Goal: Task Accomplishment & Management: Use online tool/utility

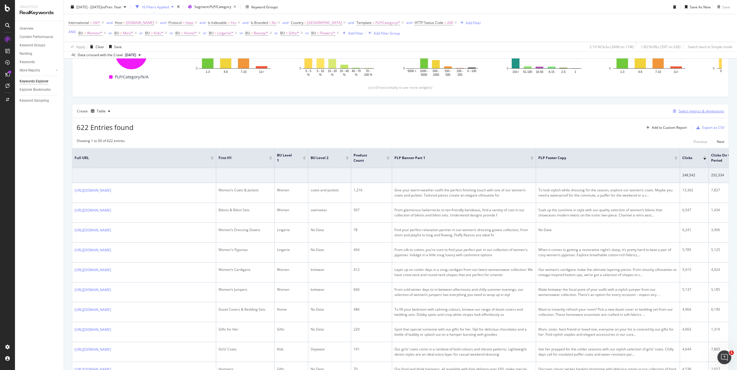
click at [681, 113] on div "Select metrics & dimensions" at bounding box center [702, 111] width 46 height 5
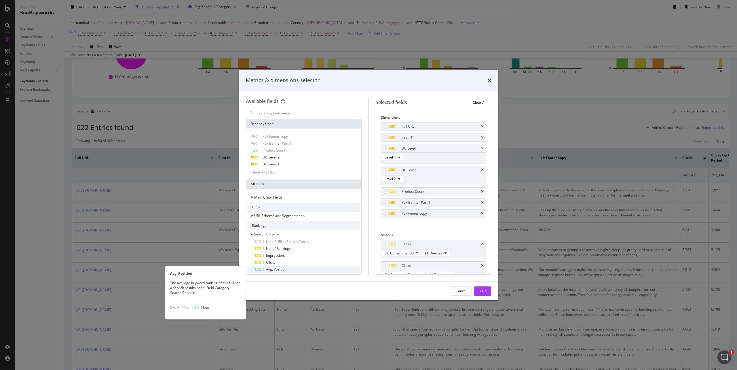
click at [280, 270] on span "Avg. Position" at bounding box center [276, 269] width 20 height 5
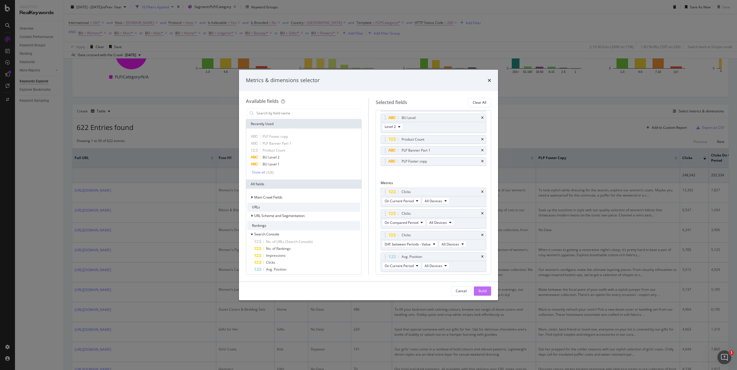
click at [482, 292] on div "Build" at bounding box center [483, 290] width 8 height 5
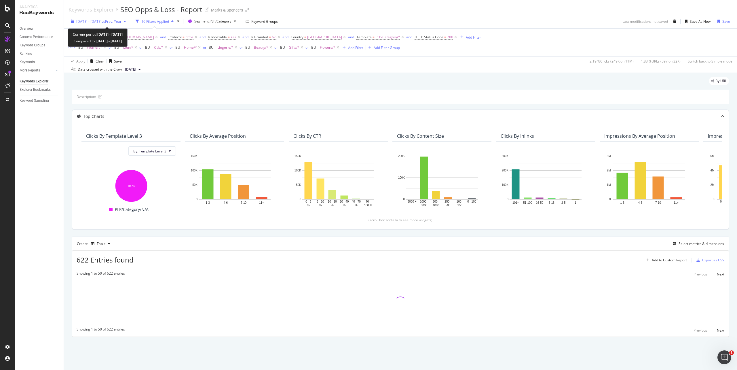
click at [73, 24] on div "[DATE] - [DATE] vs Prev. Year" at bounding box center [99, 21] width 60 height 9
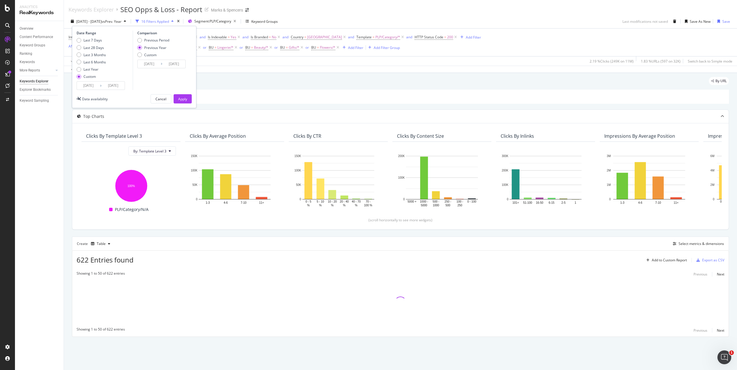
click at [90, 89] on input "[DATE]" at bounding box center [88, 86] width 23 height 8
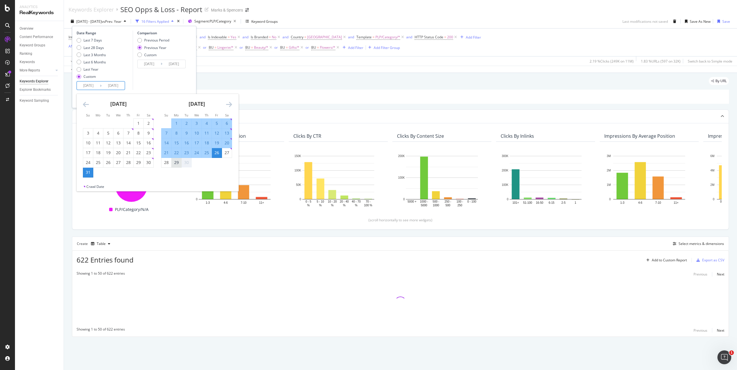
click at [175, 163] on div "29" at bounding box center [177, 163] width 10 height 6
type input "[DATE]"
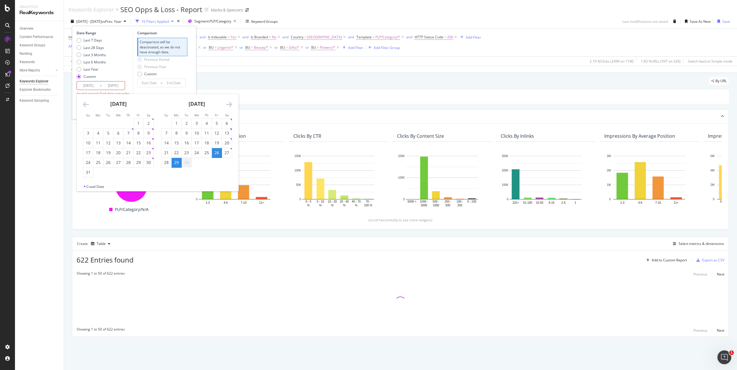
click at [175, 163] on div "29" at bounding box center [177, 163] width 10 height 6
type input "[DATE]"
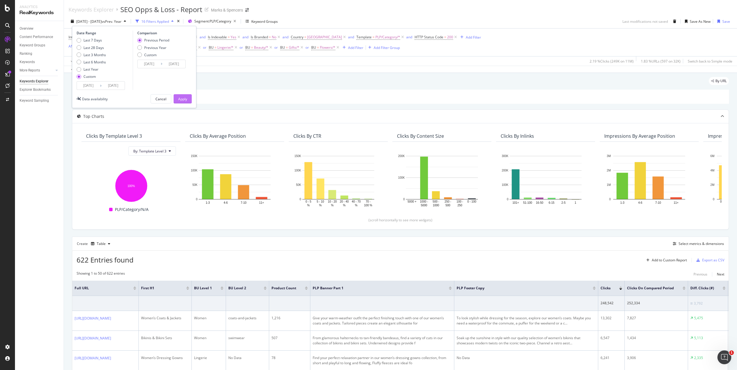
click at [178, 100] on div "Apply" at bounding box center [182, 98] width 9 height 5
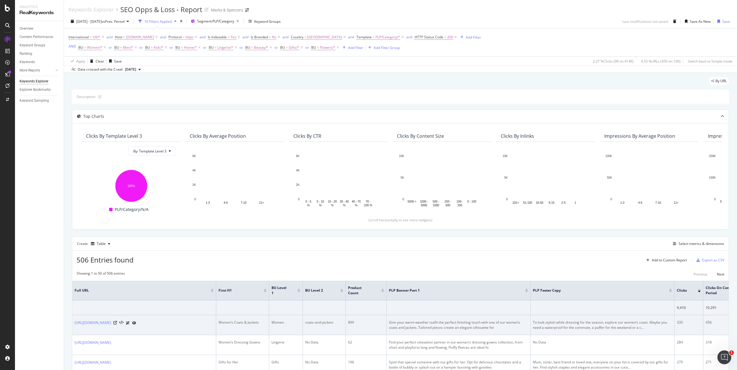
scroll to position [0, 120]
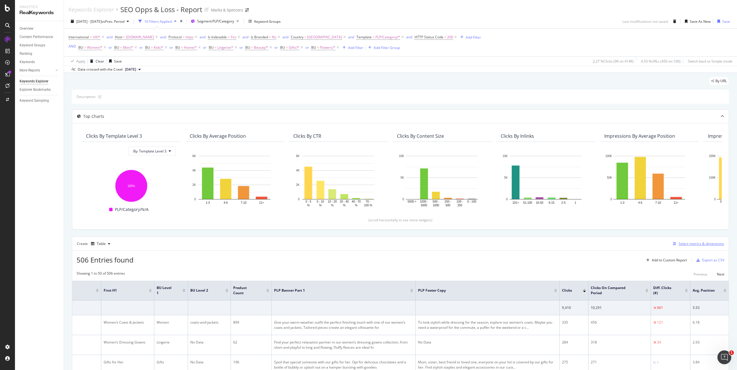
click at [702, 246] on div "Select metrics & dimensions" at bounding box center [702, 243] width 46 height 5
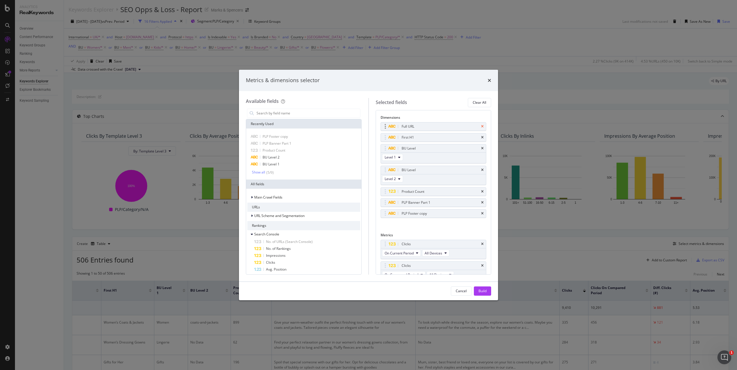
click at [481, 126] on icon "times" at bounding box center [482, 126] width 3 height 3
click at [481, 139] on icon "times" at bounding box center [482, 137] width 3 height 3
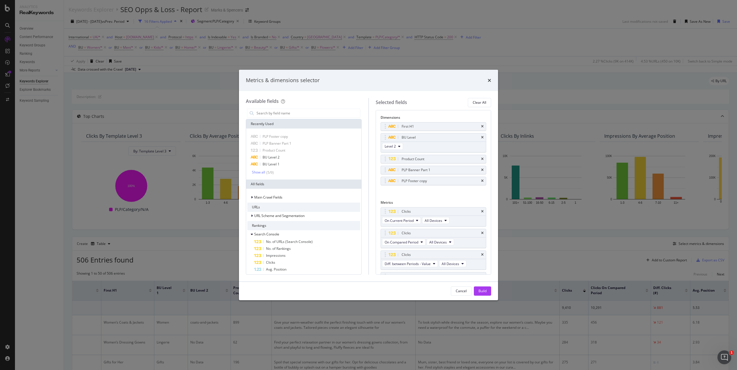
click at [481, 139] on icon "times" at bounding box center [482, 137] width 3 height 3
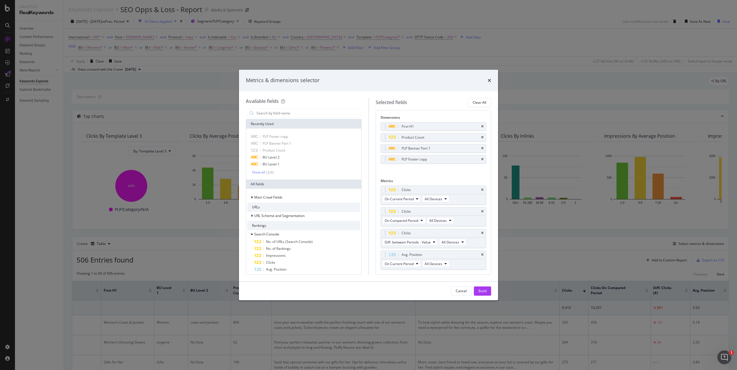
click at [481, 139] on icon "times" at bounding box center [482, 137] width 3 height 3
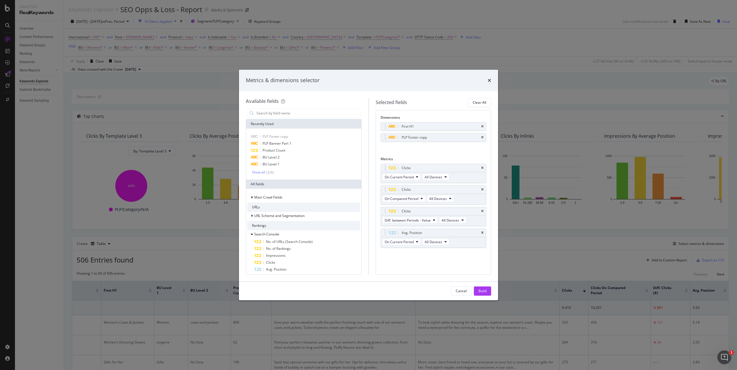
click at [476, 139] on div "PLP Footer copy" at bounding box center [441, 138] width 80 height 6
click at [482, 137] on icon "times" at bounding box center [482, 137] width 3 height 3
click at [482, 157] on icon "times" at bounding box center [482, 156] width 3 height 3
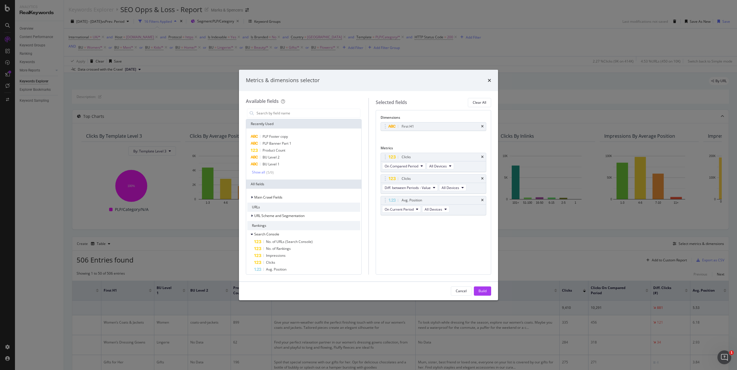
click at [482, 157] on icon "times" at bounding box center [482, 156] width 3 height 3
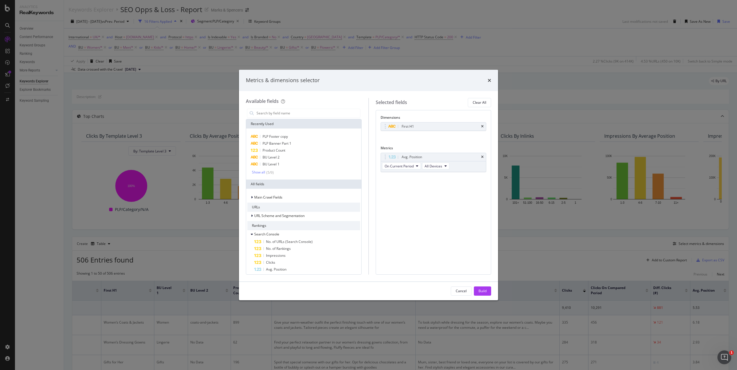
click at [481, 289] on div "Build" at bounding box center [483, 290] width 8 height 5
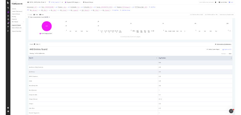
scroll to position [115, 0]
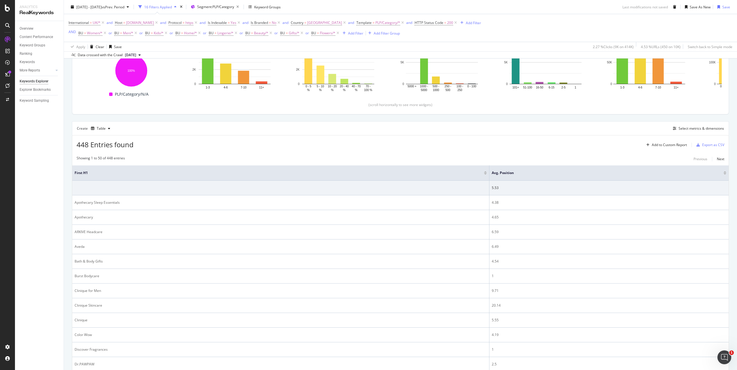
click at [703, 149] on div "Add to Custom Report Export as CSV" at bounding box center [684, 145] width 80 height 10
click at [703, 147] on div "Export as CSV" at bounding box center [713, 144] width 22 height 5
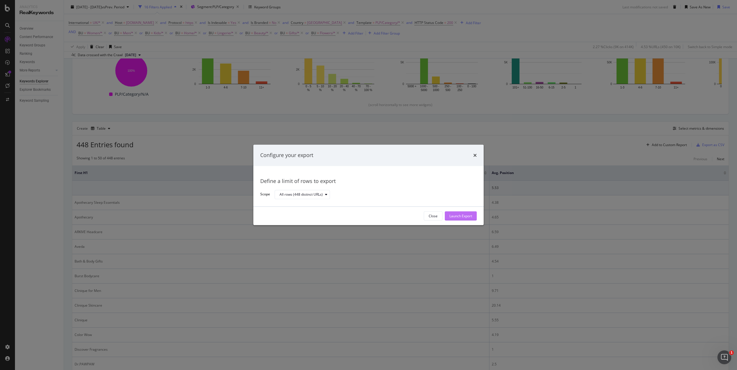
click at [457, 215] on div "Launch Export" at bounding box center [461, 215] width 23 height 5
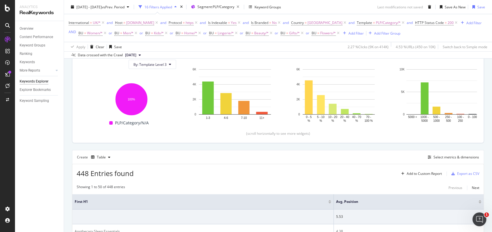
scroll to position [154, 0]
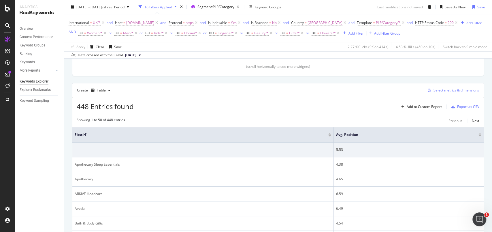
click at [446, 92] on div "Select metrics & dimensions" at bounding box center [456, 90] width 46 height 5
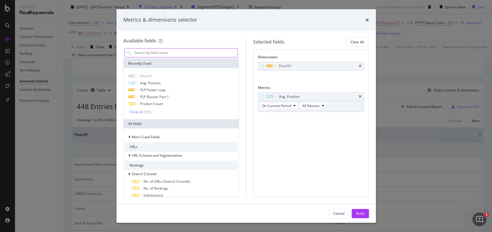
click at [175, 51] on input "modal" at bounding box center [185, 52] width 104 height 9
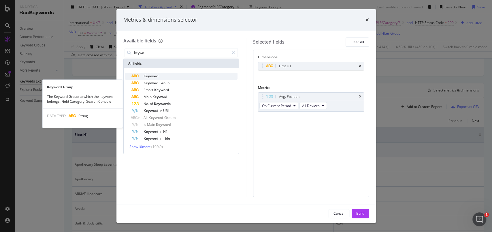
type input "keywo"
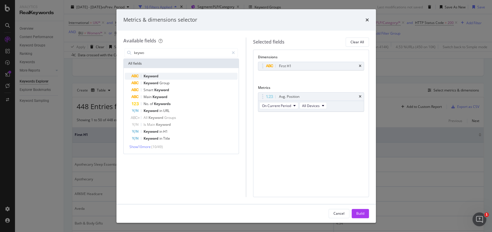
click at [152, 77] on span "Keyword" at bounding box center [150, 75] width 15 height 5
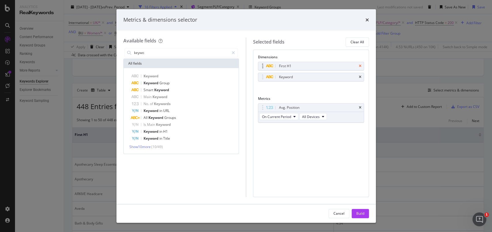
click at [359, 66] on icon "times" at bounding box center [360, 65] width 3 height 3
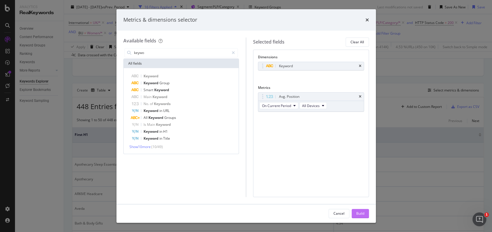
click at [356, 209] on div "Build" at bounding box center [360, 213] width 8 height 9
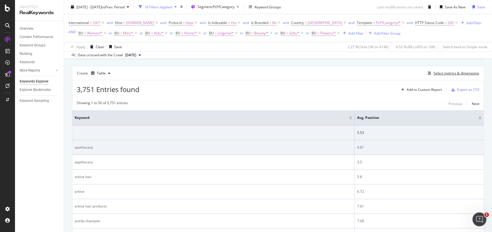
scroll to position [209, 0]
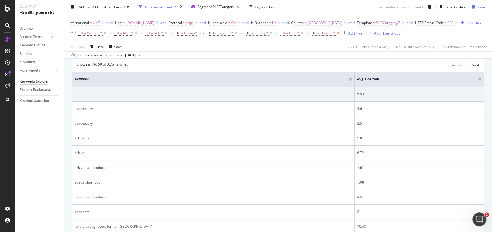
click at [336, 36] on icon at bounding box center [338, 33] width 5 height 6
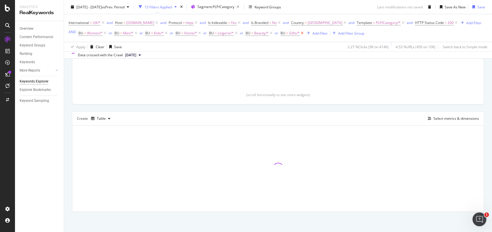
scroll to position [132, 0]
click at [302, 36] on icon at bounding box center [302, 33] width 5 height 6
drag, startPoint x: 270, startPoint y: 41, endPoint x: 239, endPoint y: 43, distance: 31.5
click at [270, 36] on icon at bounding box center [270, 33] width 5 height 6
drag, startPoint x: 237, startPoint y: 42, endPoint x: 204, endPoint y: 42, distance: 32.8
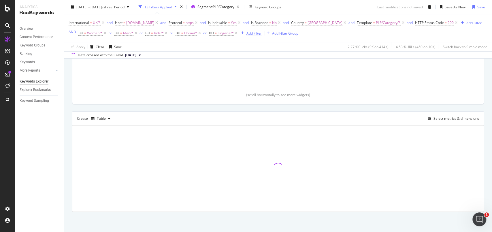
click at [237, 36] on icon at bounding box center [236, 33] width 5 height 6
click at [198, 36] on icon at bounding box center [199, 33] width 5 height 6
click at [164, 36] on icon at bounding box center [166, 33] width 5 height 6
click at [136, 36] on icon at bounding box center [135, 33] width 5 height 6
click at [103, 36] on icon at bounding box center [105, 33] width 5 height 6
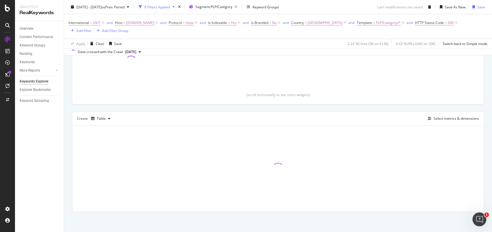
scroll to position [122, 0]
click at [232, 8] on span "Segment: PLP/Category" at bounding box center [213, 6] width 37 height 5
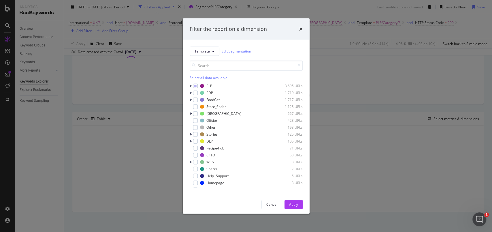
click at [298, 30] on div "Filter the report on a dimension" at bounding box center [246, 28] width 113 height 7
click at [300, 29] on icon "times" at bounding box center [300, 28] width 3 height 5
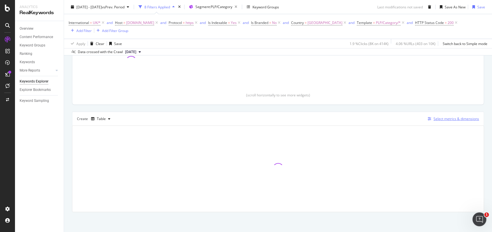
click at [436, 118] on div "Select metrics & dimensions" at bounding box center [456, 118] width 46 height 5
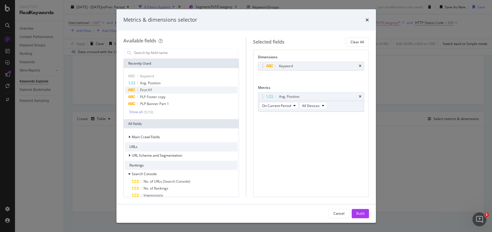
click at [157, 88] on div "First H1" at bounding box center [181, 89] width 113 height 7
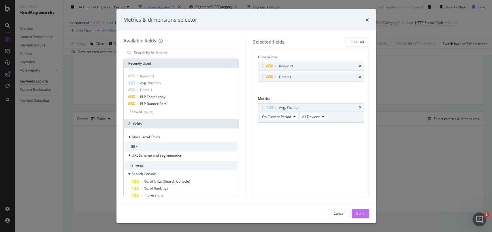
click at [355, 215] on button "Build" at bounding box center [359, 213] width 17 height 9
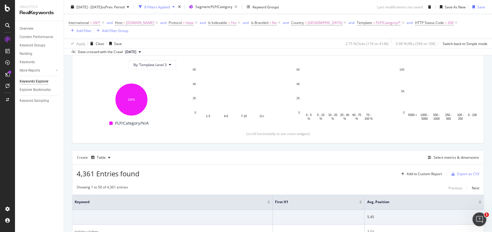
scroll to position [160, 0]
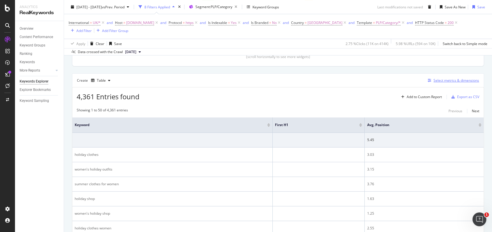
click at [446, 82] on div "Select metrics & dimensions" at bounding box center [456, 80] width 46 height 5
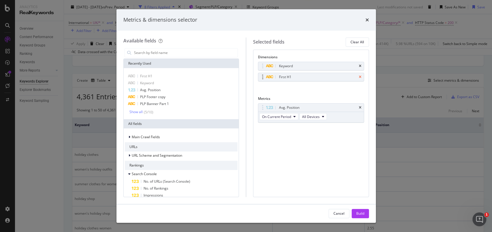
click at [360, 77] on icon "times" at bounding box center [360, 76] width 3 height 3
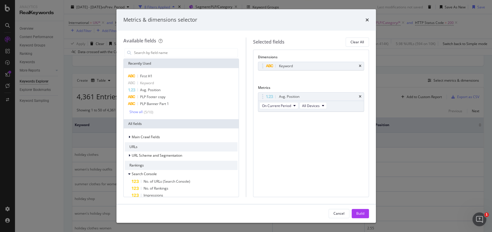
click at [359, 211] on div "Build" at bounding box center [360, 213] width 8 height 5
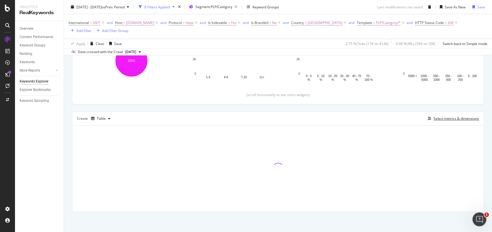
scroll to position [122, 0]
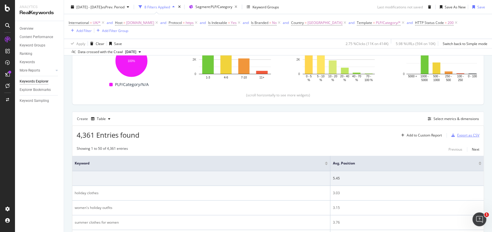
click at [459, 136] on div "Export as CSV" at bounding box center [468, 134] width 22 height 5
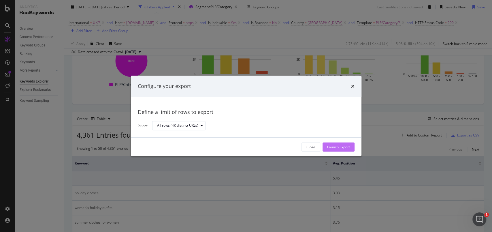
click at [327, 147] on div "Launch Export" at bounding box center [338, 146] width 23 height 5
